Goal: Navigation & Orientation: Find specific page/section

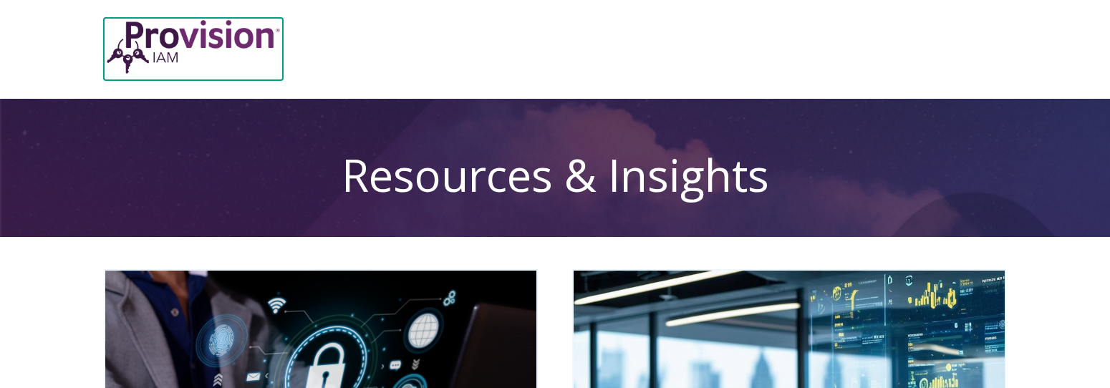
click at [248, 29] on img at bounding box center [193, 47] width 179 height 58
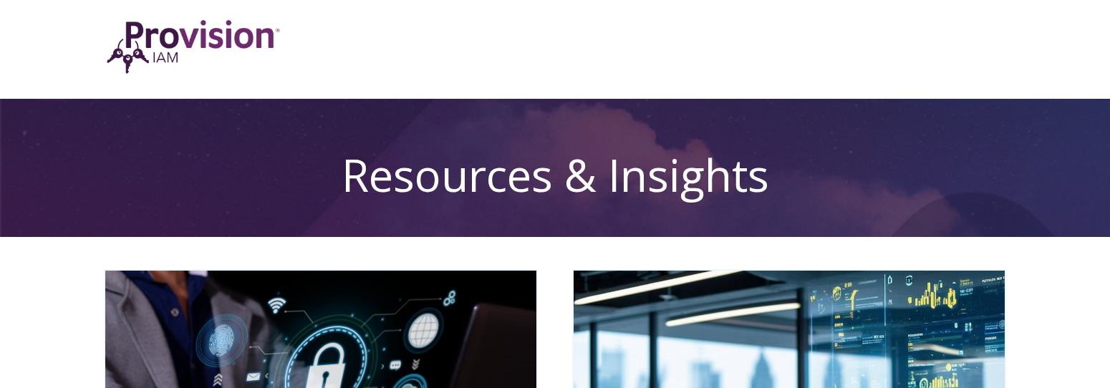
drag, startPoint x: 248, startPoint y: 29, endPoint x: 105, endPoint y: 23, distance: 143.3
click at [96, 23] on div "Open main menu Close main menu" at bounding box center [555, 49] width 931 height 97
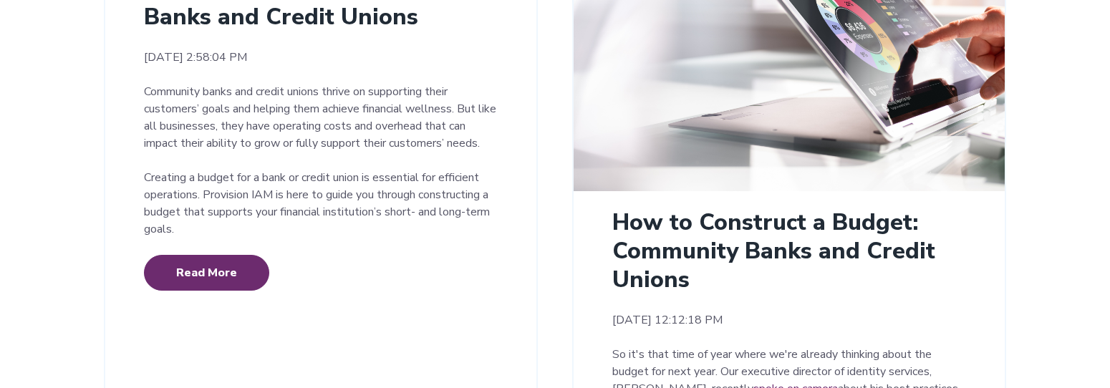
scroll to position [3615, 0]
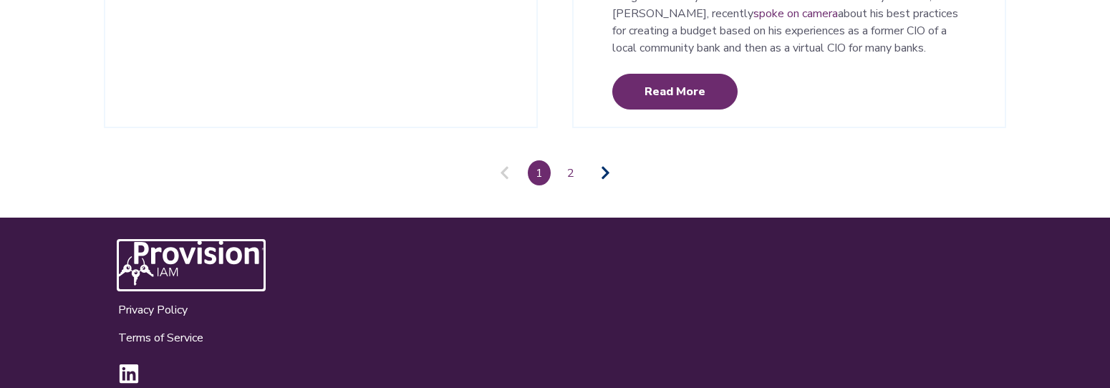
click at [178, 241] on img at bounding box center [191, 263] width 146 height 45
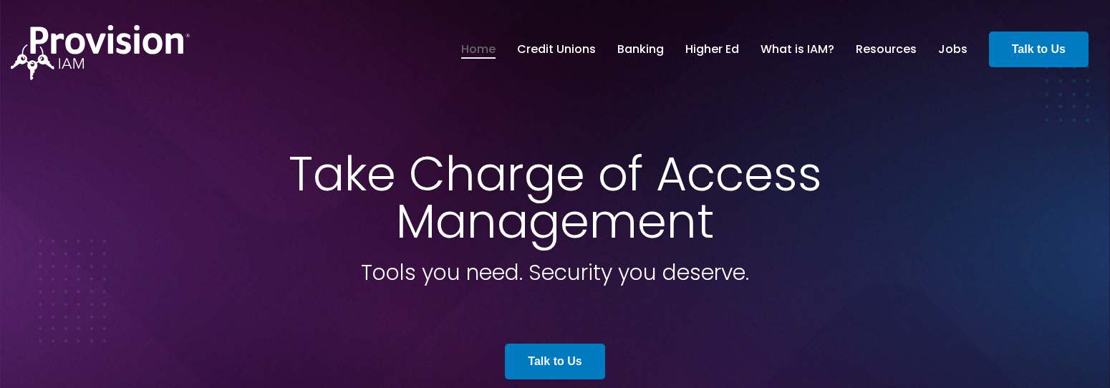
click at [496, 52] on link "Home" at bounding box center [478, 49] width 34 height 24
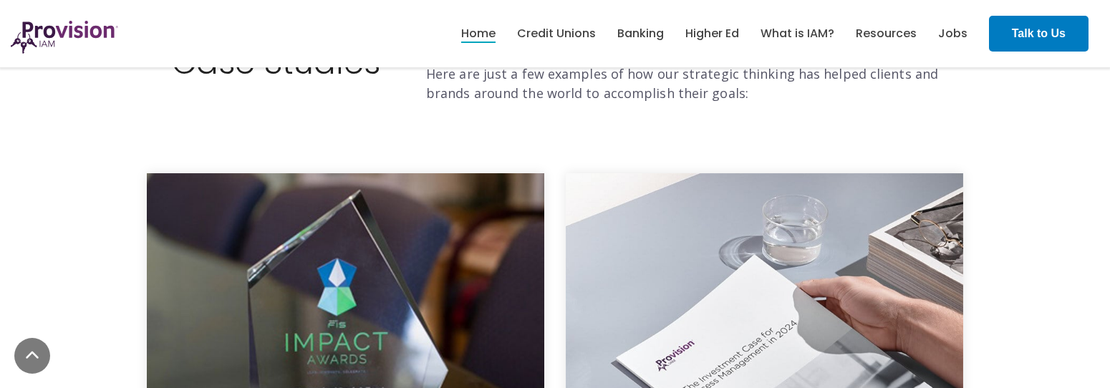
scroll to position [5156, 0]
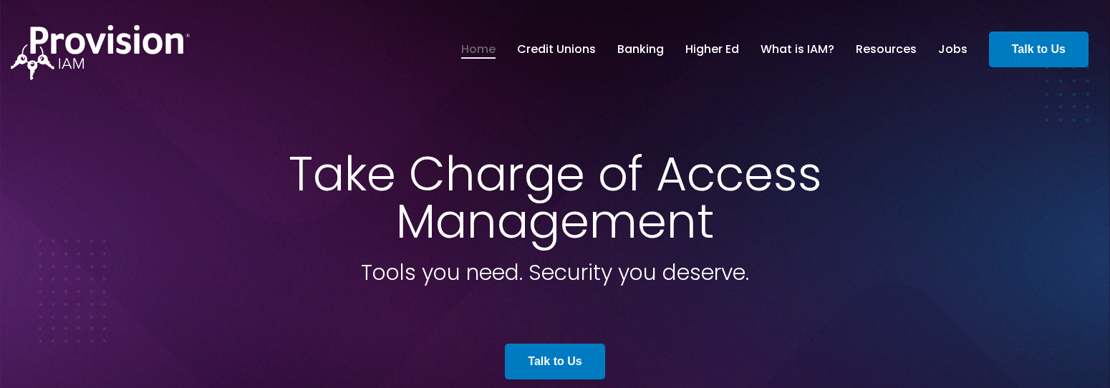
click at [475, 54] on link "Home" at bounding box center [478, 49] width 34 height 24
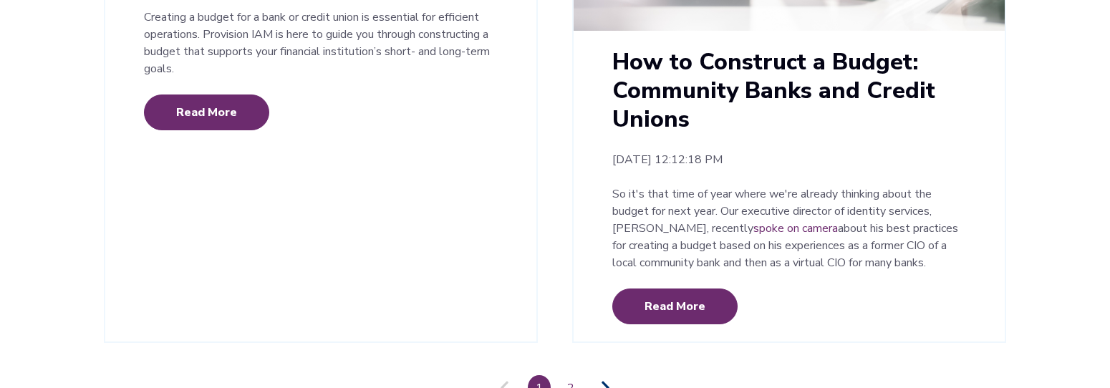
scroll to position [3114, 0]
